Goal: Transaction & Acquisition: Register for event/course

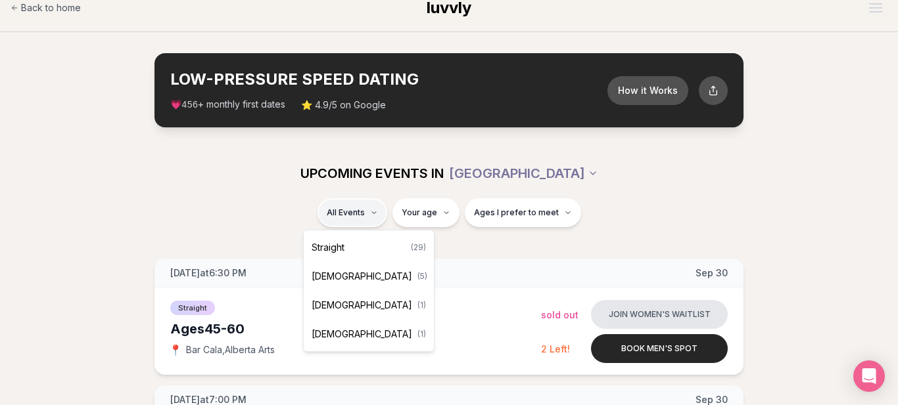
scroll to position [16, 0]
click at [334, 300] on span "[DEMOGRAPHIC_DATA]" at bounding box center [361, 305] width 101 height 13
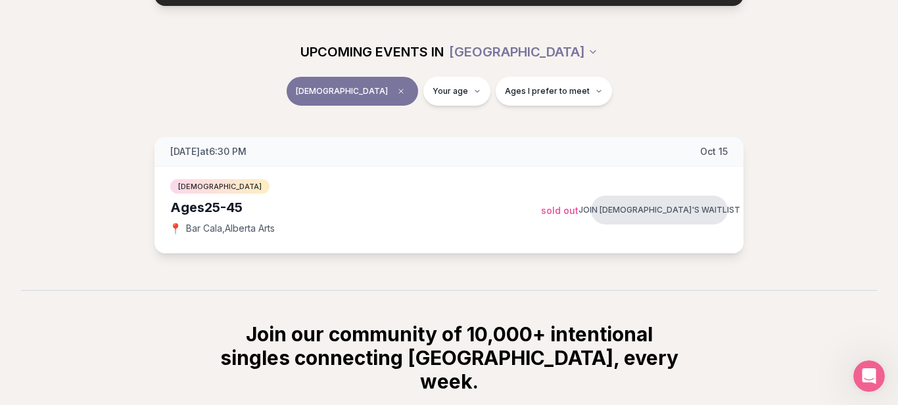
click at [715, 150] on span "[DATE]" at bounding box center [714, 151] width 28 height 13
drag, startPoint x: 727, startPoint y: 152, endPoint x: 702, endPoint y: 150, distance: 25.7
click at [702, 150] on div "[DATE] at 6:30 PM [DATE]" at bounding box center [448, 152] width 589 height 30
